Goal: Register for event/course

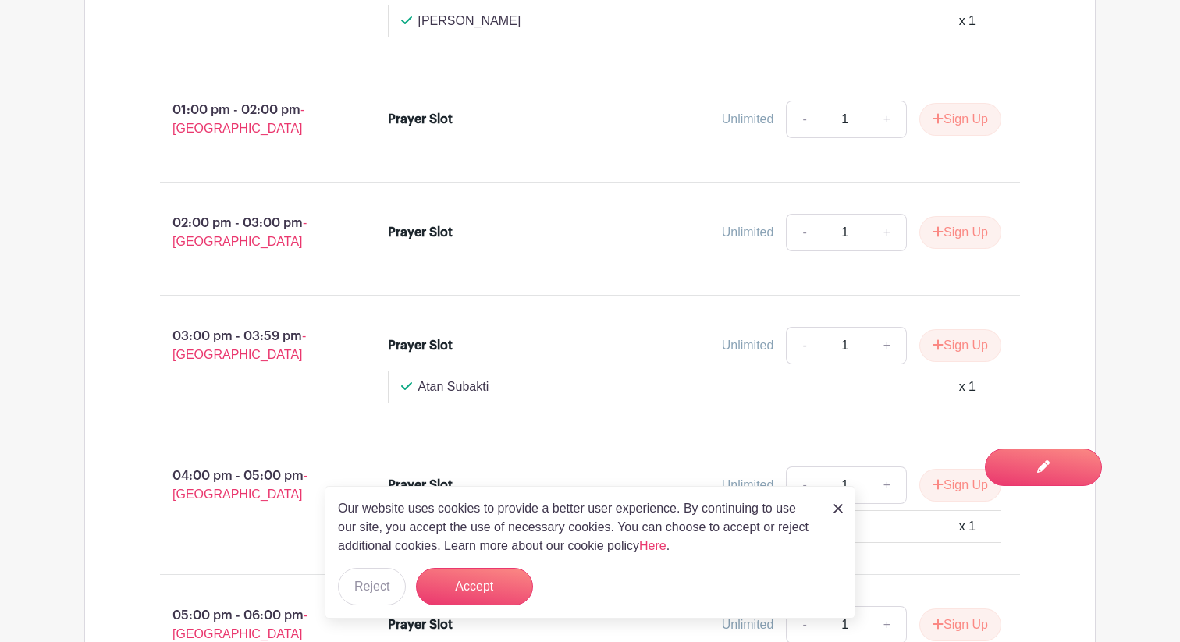
scroll to position [3284, 0]
click at [840, 506] on img at bounding box center [837, 508] width 9 height 9
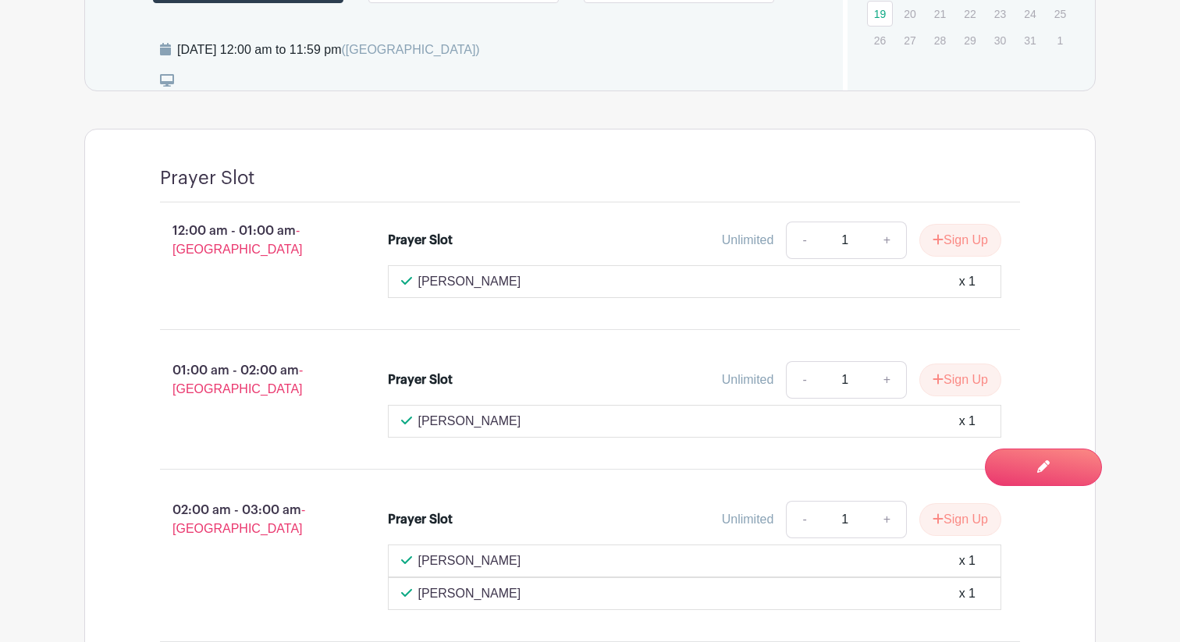
scroll to position [365, 0]
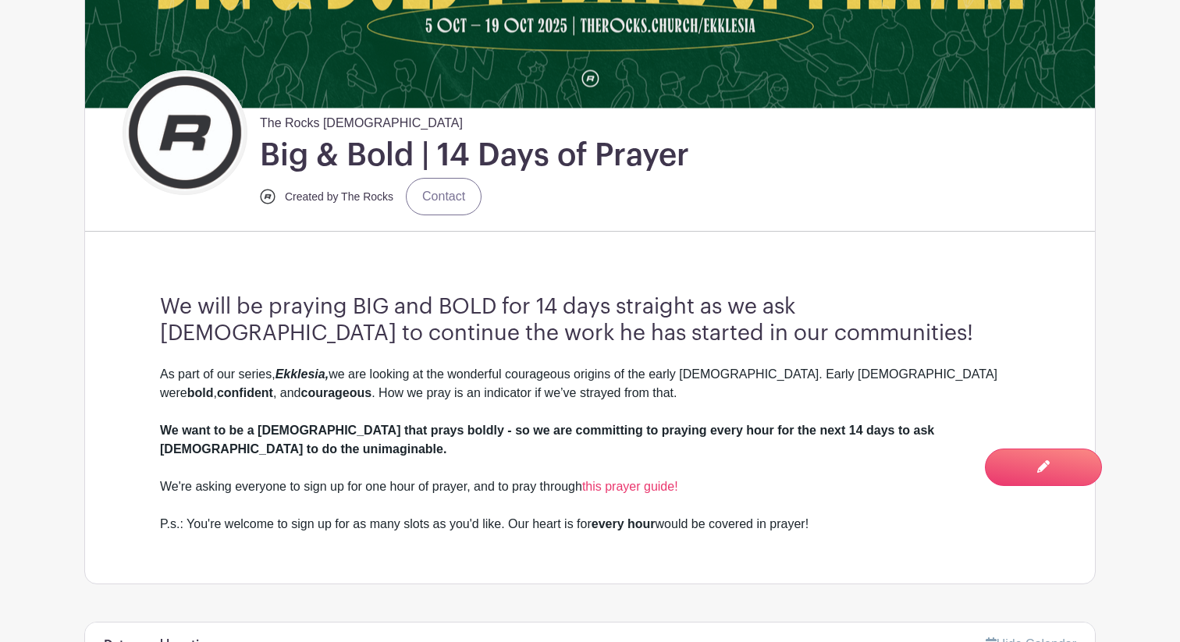
click at [226, 332] on h3 "We will be praying BIG and BOLD for 14 days straight as we ask [DEMOGRAPHIC_DAT…" at bounding box center [590, 320] width 860 height 52
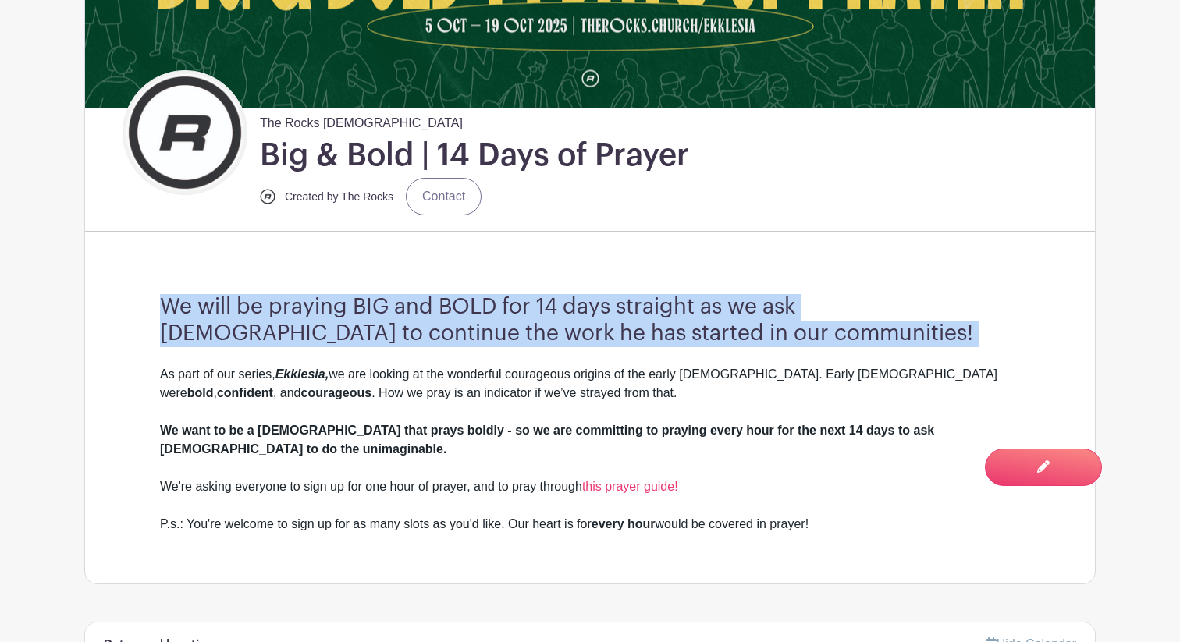
click at [226, 332] on h3 "We will be praying BIG and BOLD for 14 days straight as we ask [DEMOGRAPHIC_DAT…" at bounding box center [590, 320] width 860 height 52
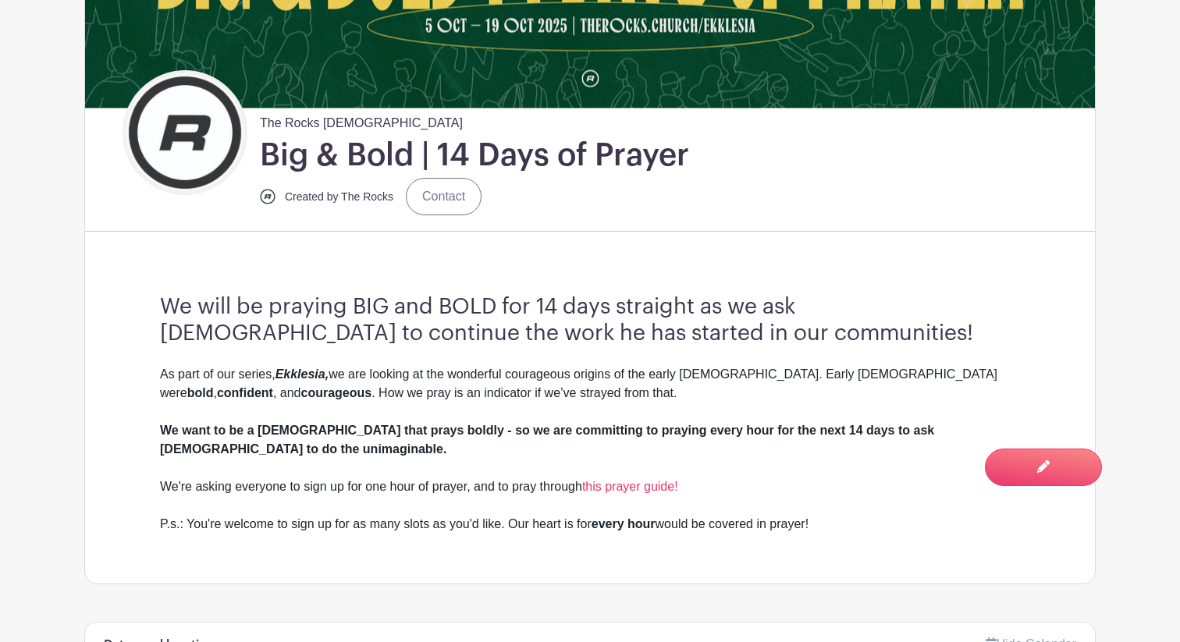
click at [249, 386] on div "As part of our series, Ekklesia, we are looking at the wonderful courageous ori…" at bounding box center [590, 449] width 860 height 169
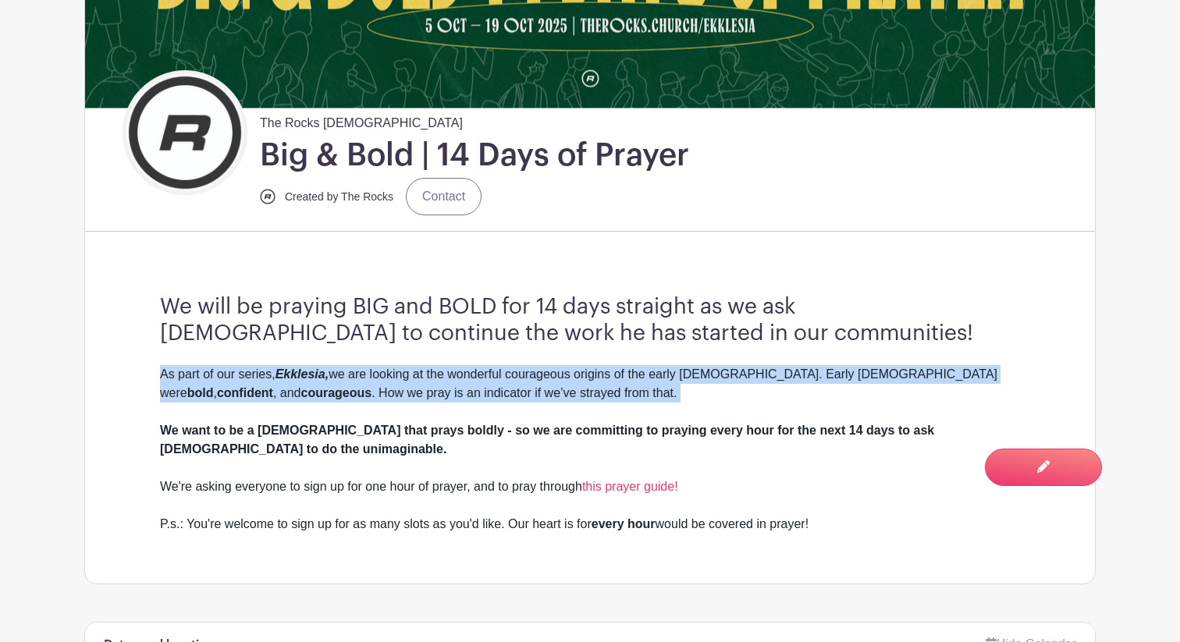
click at [249, 386] on div "As part of our series, Ekklesia, we are looking at the wonderful courageous ori…" at bounding box center [590, 449] width 860 height 169
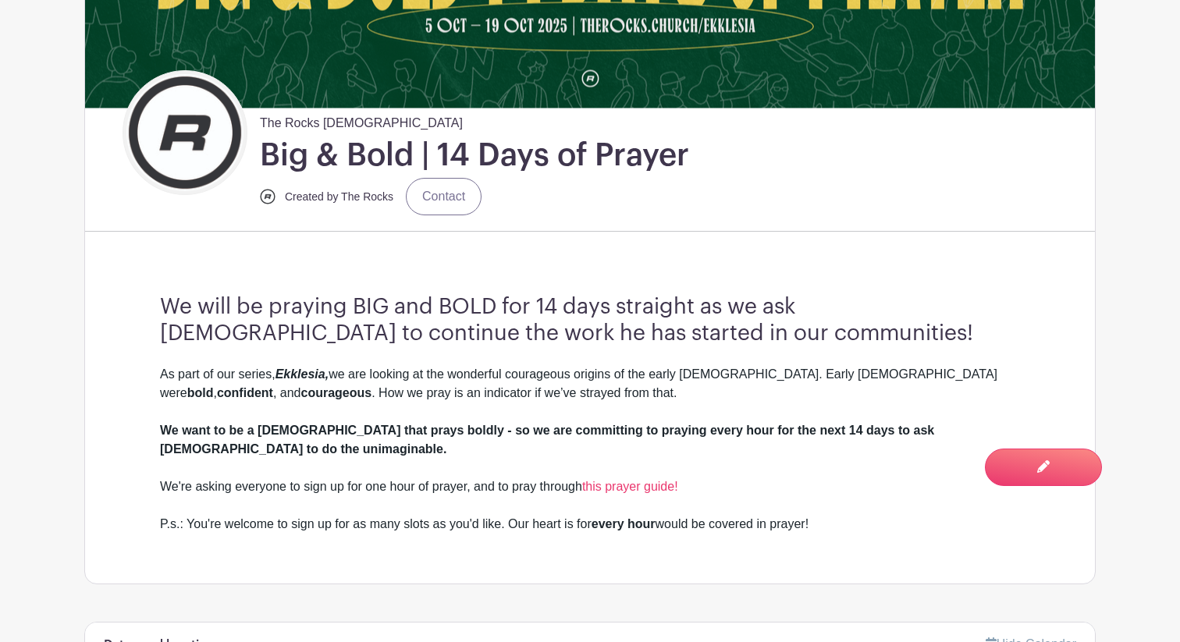
click at [242, 426] on strong "We want to be a [DEMOGRAPHIC_DATA] that prays boldly - so we are committing to …" at bounding box center [547, 440] width 774 height 32
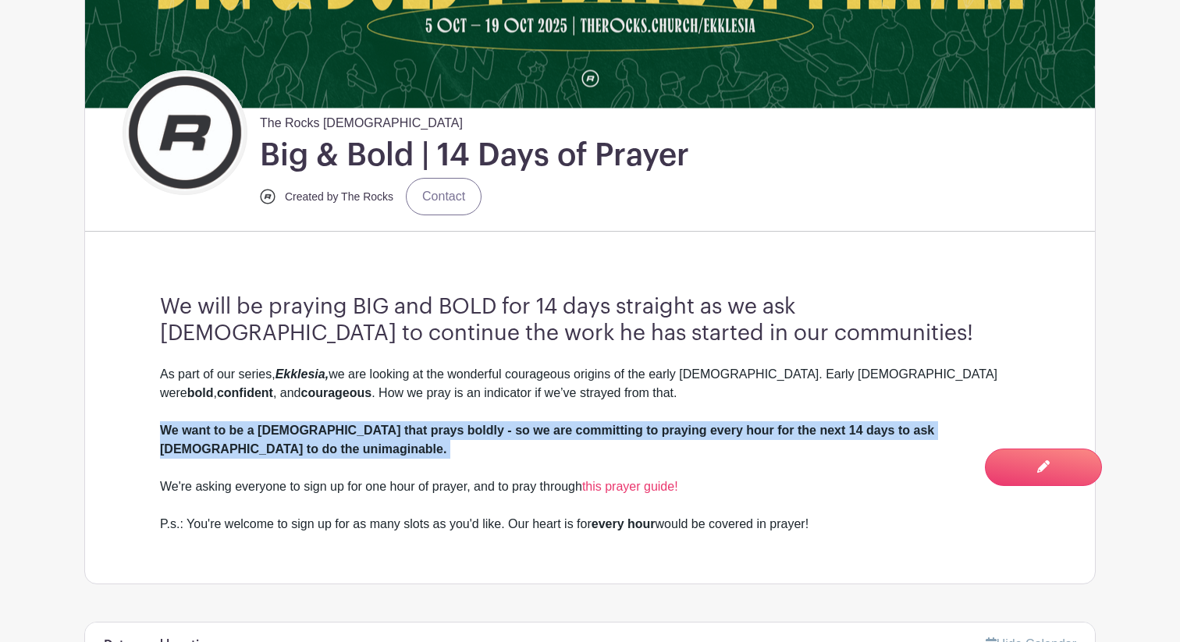
click at [242, 426] on strong "We want to be a [DEMOGRAPHIC_DATA] that prays boldly - so we are committing to …" at bounding box center [547, 440] width 774 height 32
copy strong "We want to be a [DEMOGRAPHIC_DATA] that prays boldly - so we are committing to …"
click at [641, 480] on link "this prayer guide!" at bounding box center [630, 486] width 96 height 13
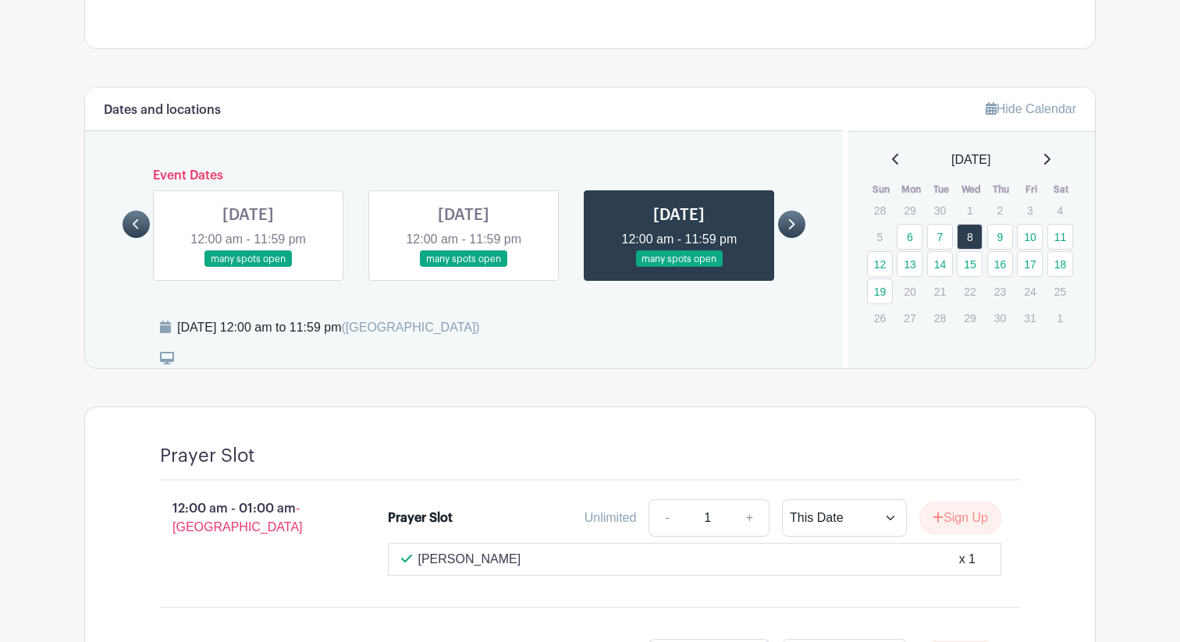
scroll to position [904, 0]
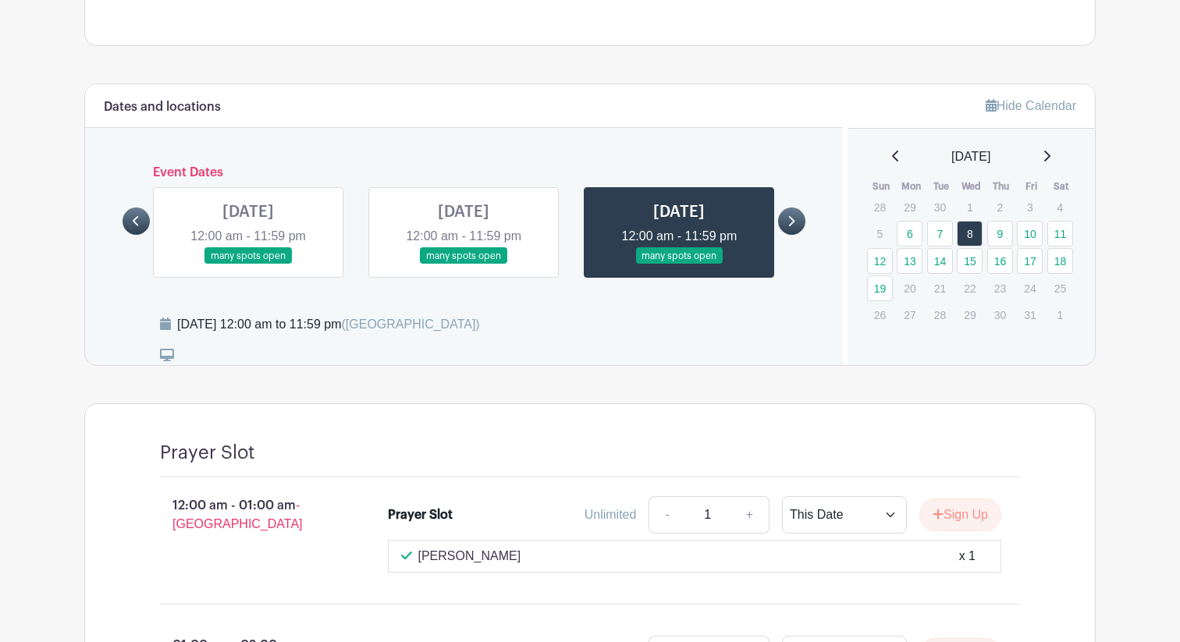
click at [1031, 221] on link "10" at bounding box center [1030, 234] width 26 height 26
click at [1033, 221] on link "10" at bounding box center [1030, 234] width 26 height 26
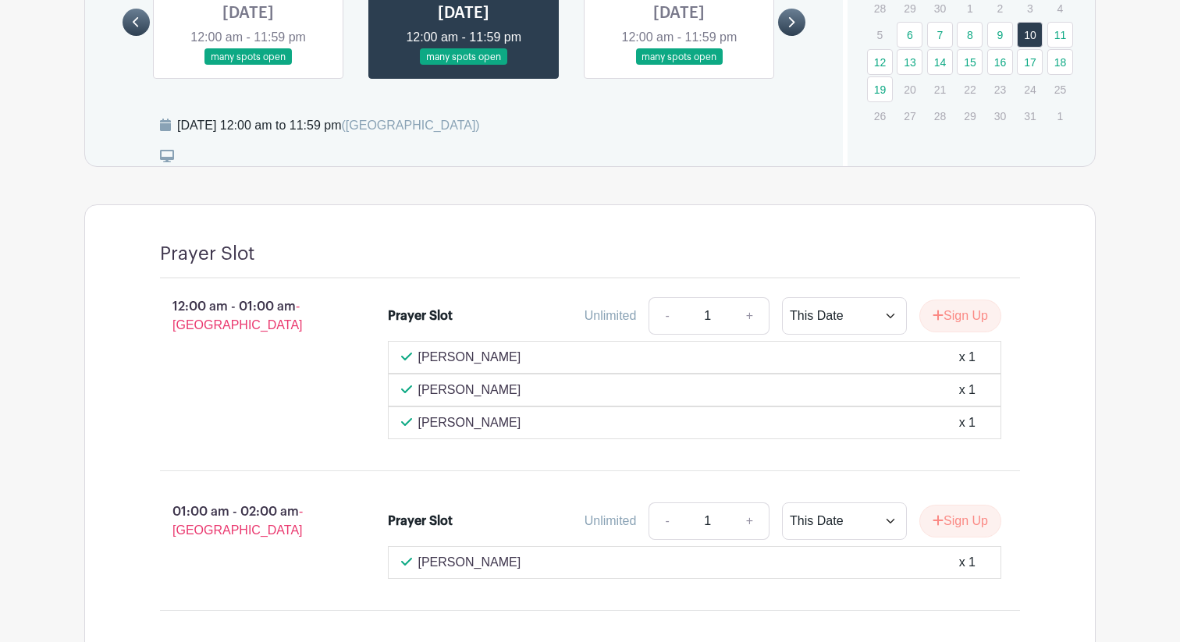
scroll to position [1040, 0]
